Goal: Information Seeking & Learning: Learn about a topic

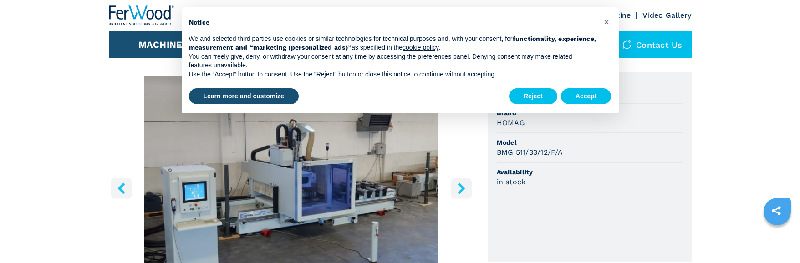
scroll to position [91, 0]
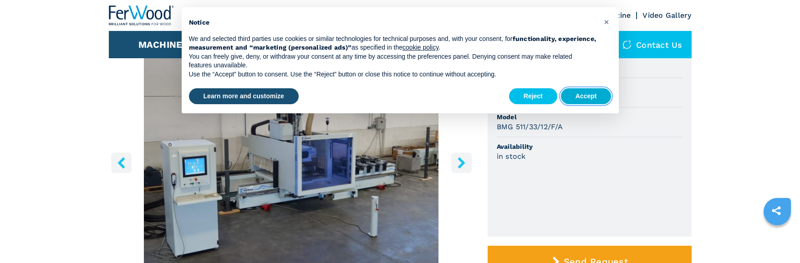
click at [582, 95] on button "Accept" at bounding box center [586, 96] width 51 height 16
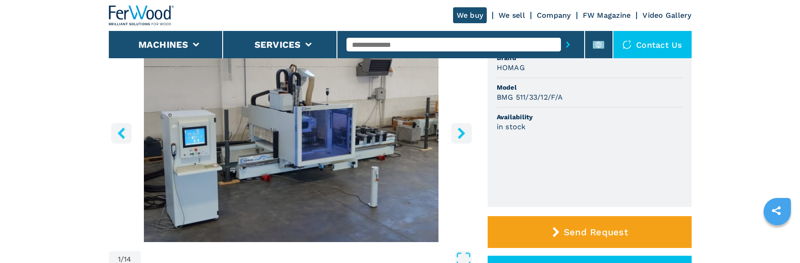
scroll to position [137, 0]
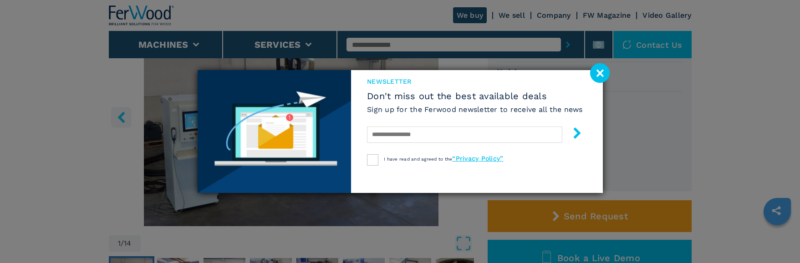
click at [602, 73] on image at bounding box center [600, 73] width 20 height 20
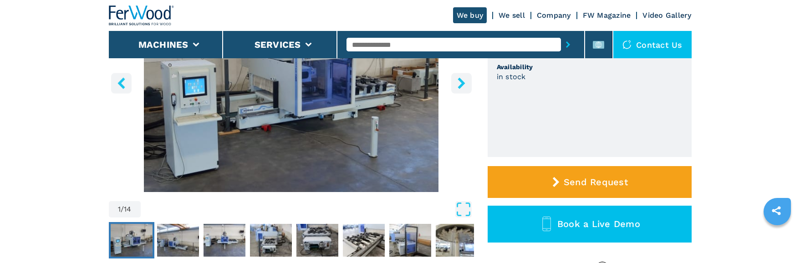
scroll to position [228, 0]
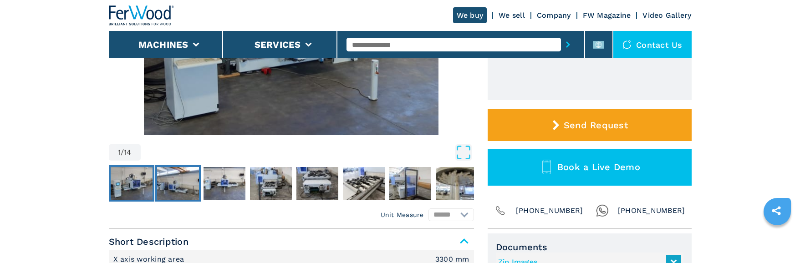
click at [173, 188] on img "Go to Slide 2" at bounding box center [178, 183] width 42 height 33
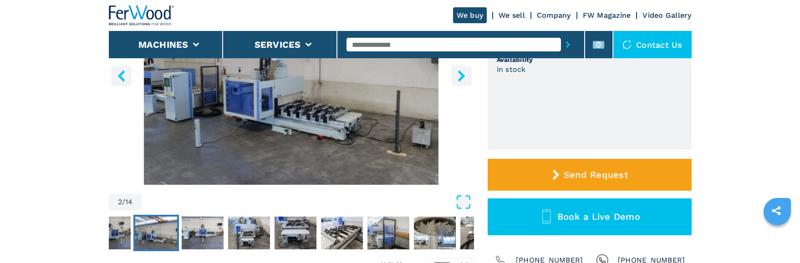
scroll to position [182, 0]
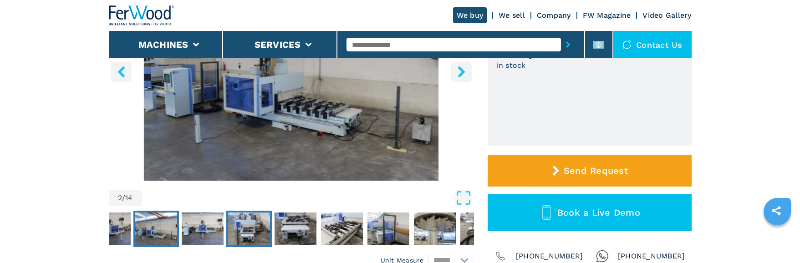
click at [248, 227] on img "Go to Slide 4" at bounding box center [249, 229] width 42 height 33
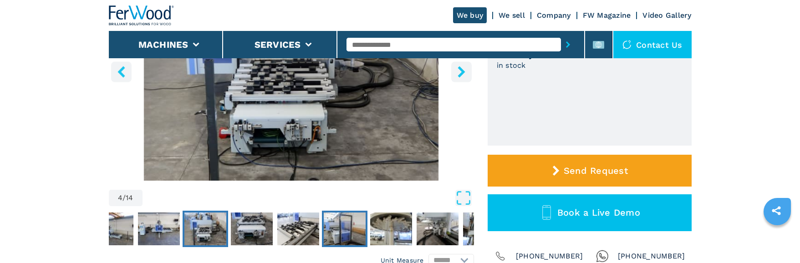
click at [351, 233] on img "Go to Slide 7" at bounding box center [345, 229] width 42 height 33
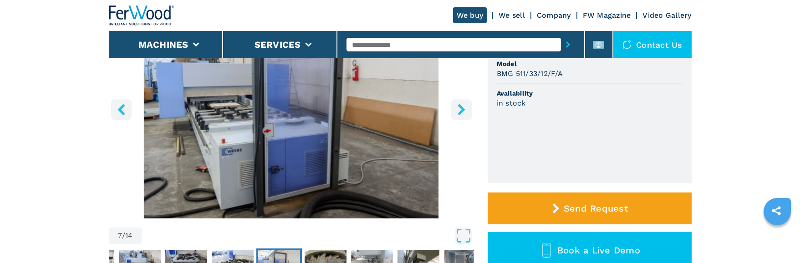
scroll to position [228, 0]
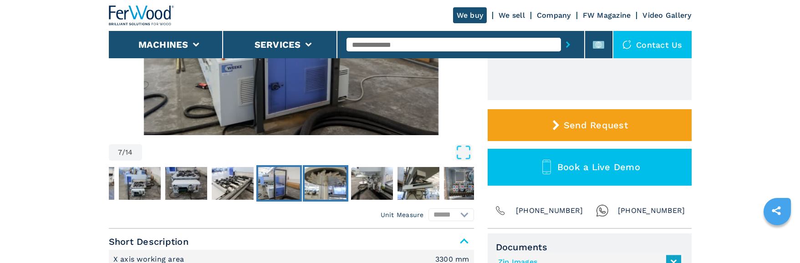
click at [327, 188] on img "Go to Slide 8" at bounding box center [326, 183] width 42 height 33
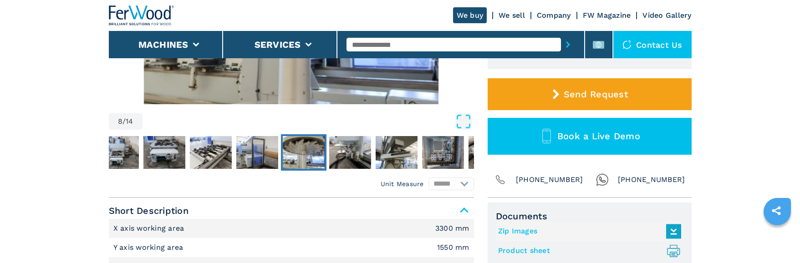
scroll to position [273, 0]
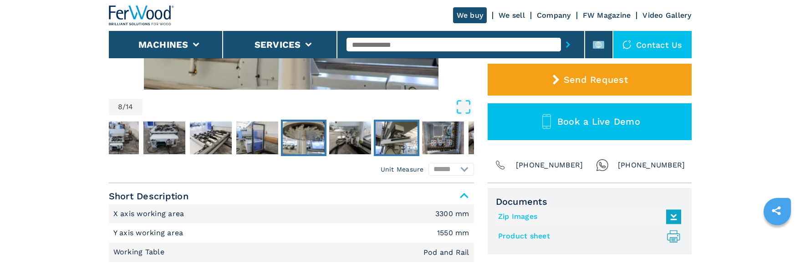
click at [400, 136] on img "Go to Slide 10" at bounding box center [397, 138] width 42 height 33
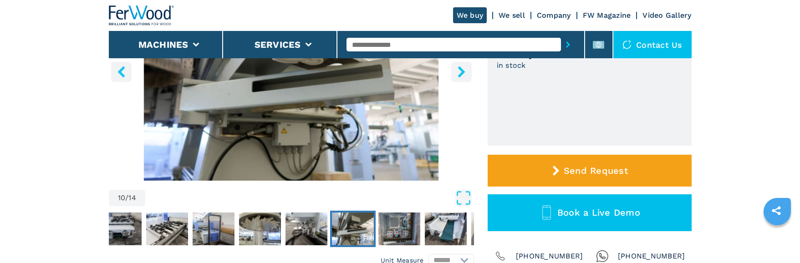
scroll to position [228, 0]
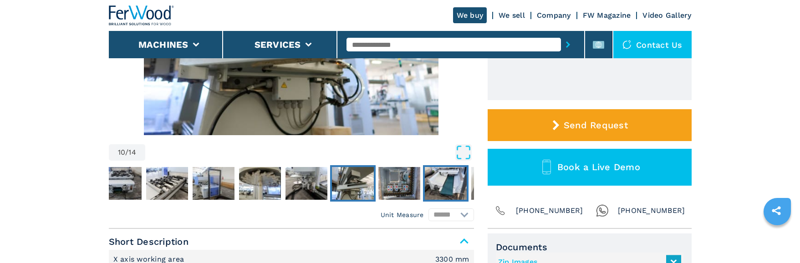
click at [446, 181] on img "Go to Slide 12" at bounding box center [446, 183] width 42 height 33
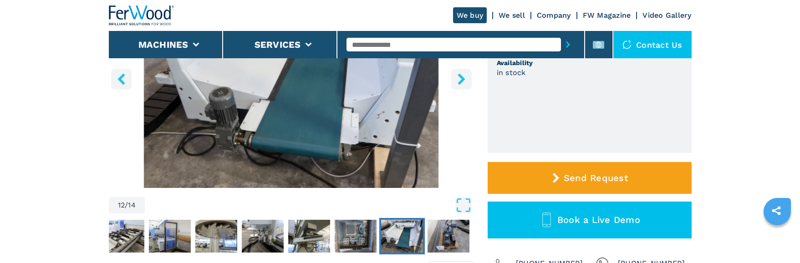
scroll to position [273, 0]
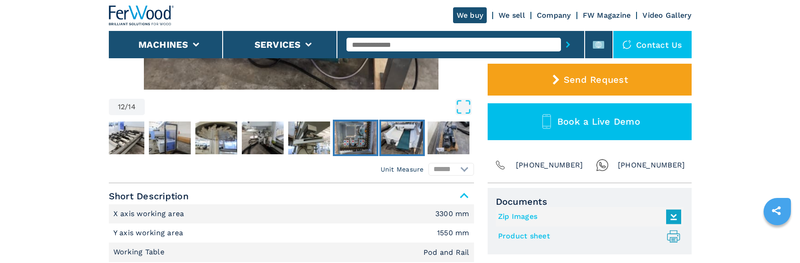
click at [359, 137] on img "Go to Slide 11" at bounding box center [356, 138] width 42 height 33
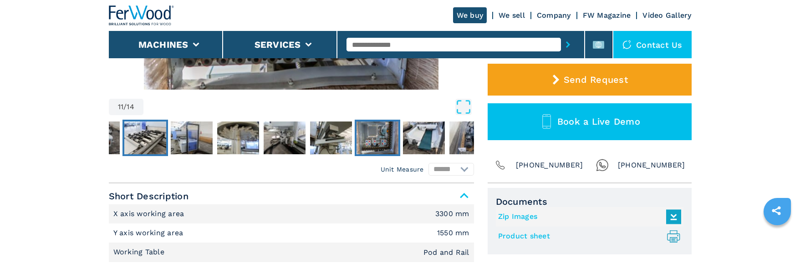
click at [141, 137] on img "Go to Slide 6" at bounding box center [145, 138] width 42 height 33
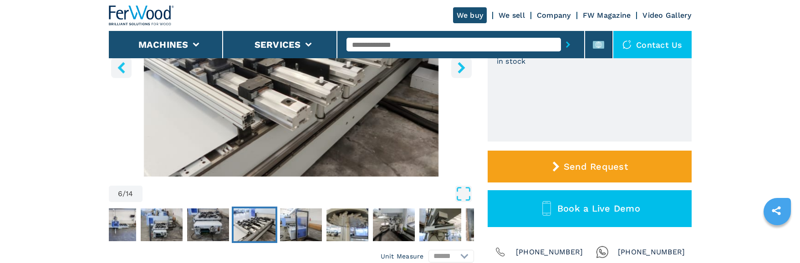
scroll to position [228, 0]
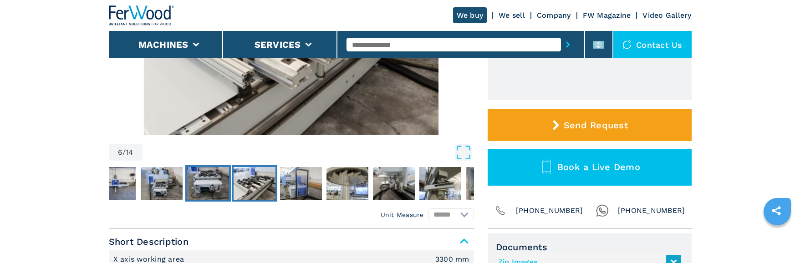
click at [209, 175] on img "Go to Slide 5" at bounding box center [208, 183] width 42 height 33
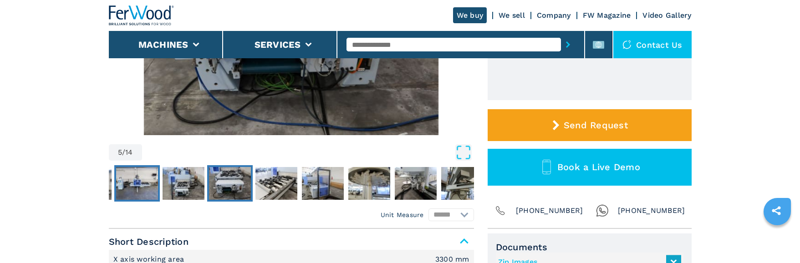
click at [139, 188] on img "Go to Slide 3" at bounding box center [137, 183] width 42 height 33
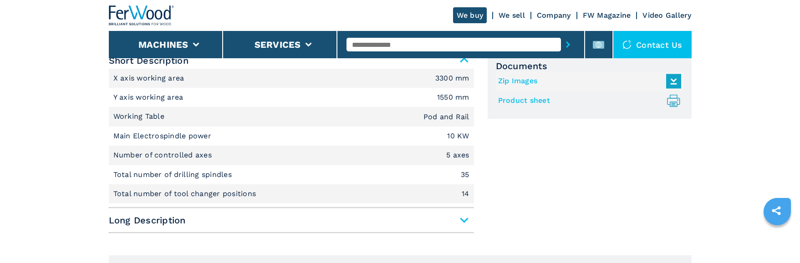
scroll to position [410, 0]
click at [304, 224] on span "Long Description" at bounding box center [291, 219] width 365 height 16
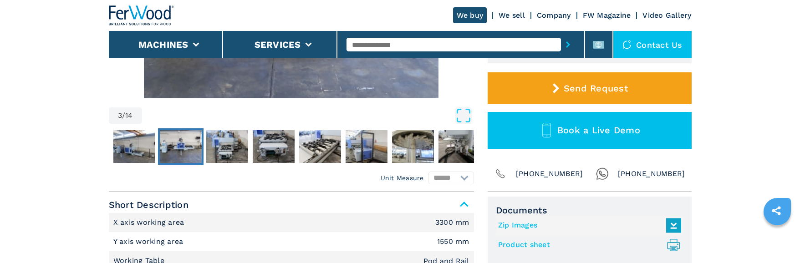
scroll to position [319, 0]
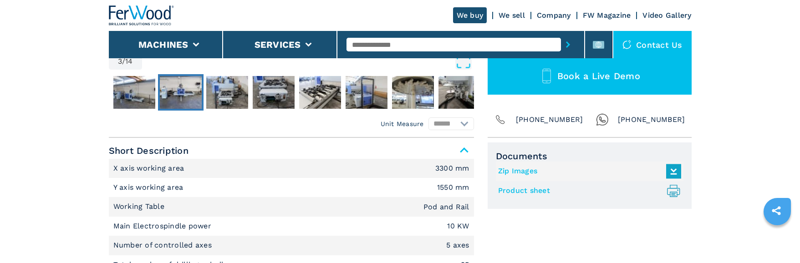
click at [675, 172] on icon at bounding box center [674, 171] width 20 height 19
